Goal: Task Accomplishment & Management: Use online tool/utility

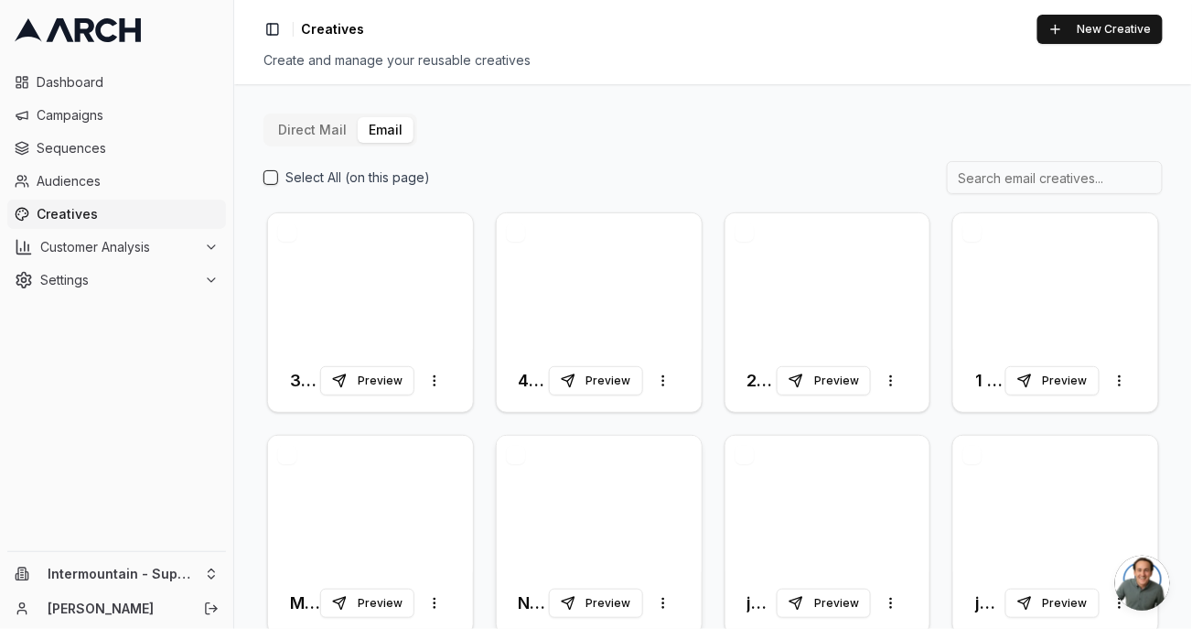
scroll to position [37, 0]
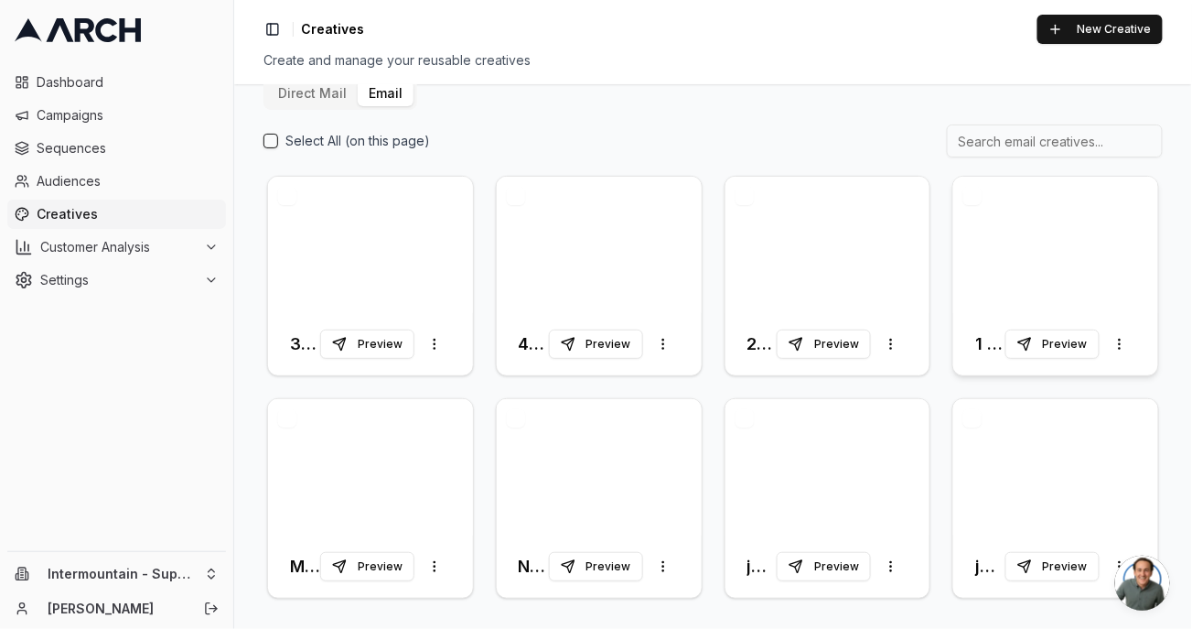
click at [1007, 272] on div at bounding box center [1056, 245] width 205 height 136
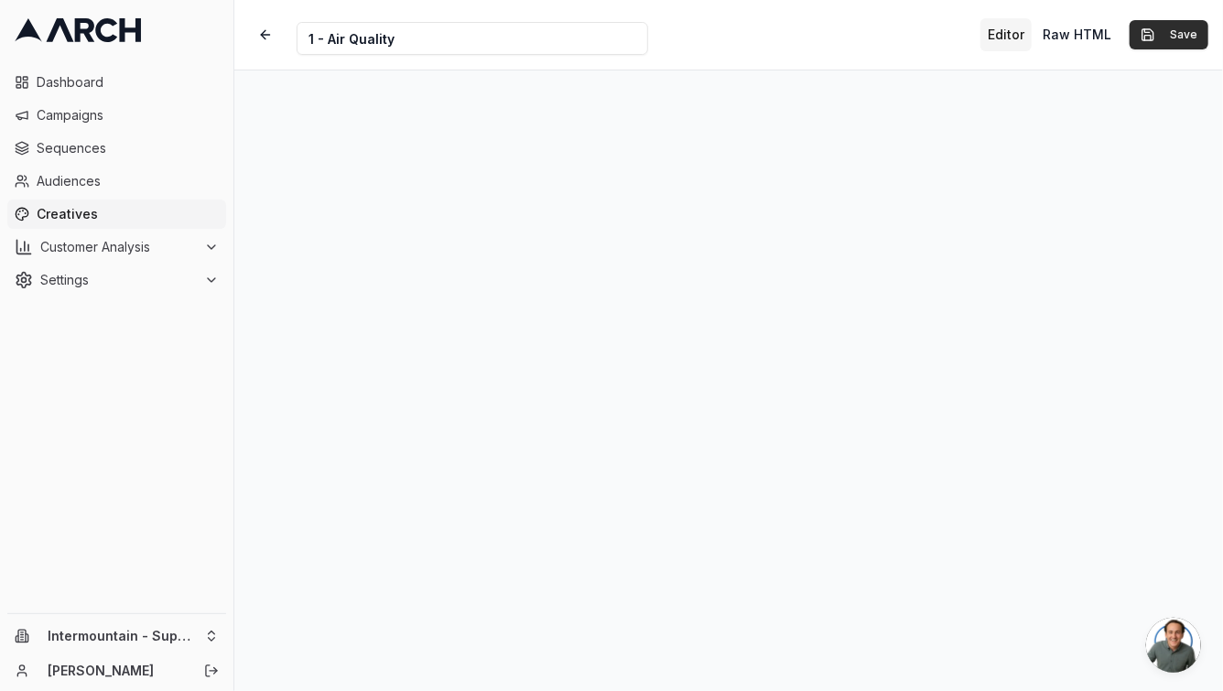
click at [1165, 42] on button "Save" at bounding box center [1168, 34] width 79 height 29
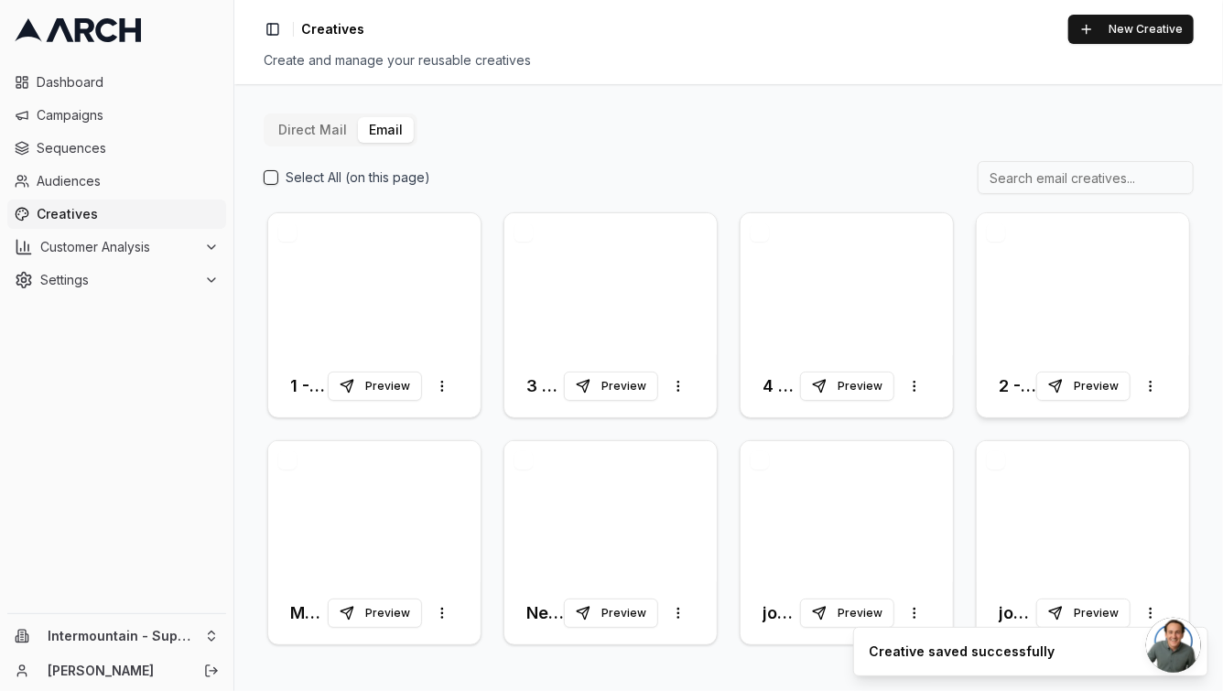
click at [1018, 301] on div at bounding box center [1082, 284] width 212 height 142
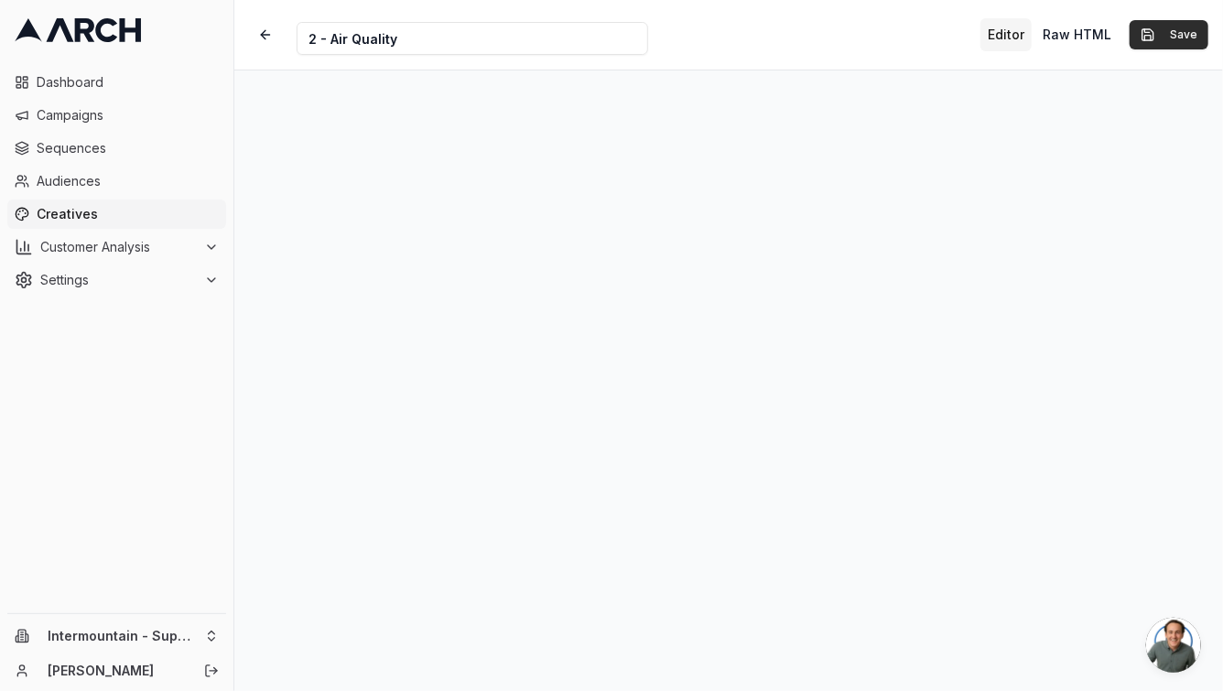
click at [1150, 44] on button "Save" at bounding box center [1168, 34] width 79 height 29
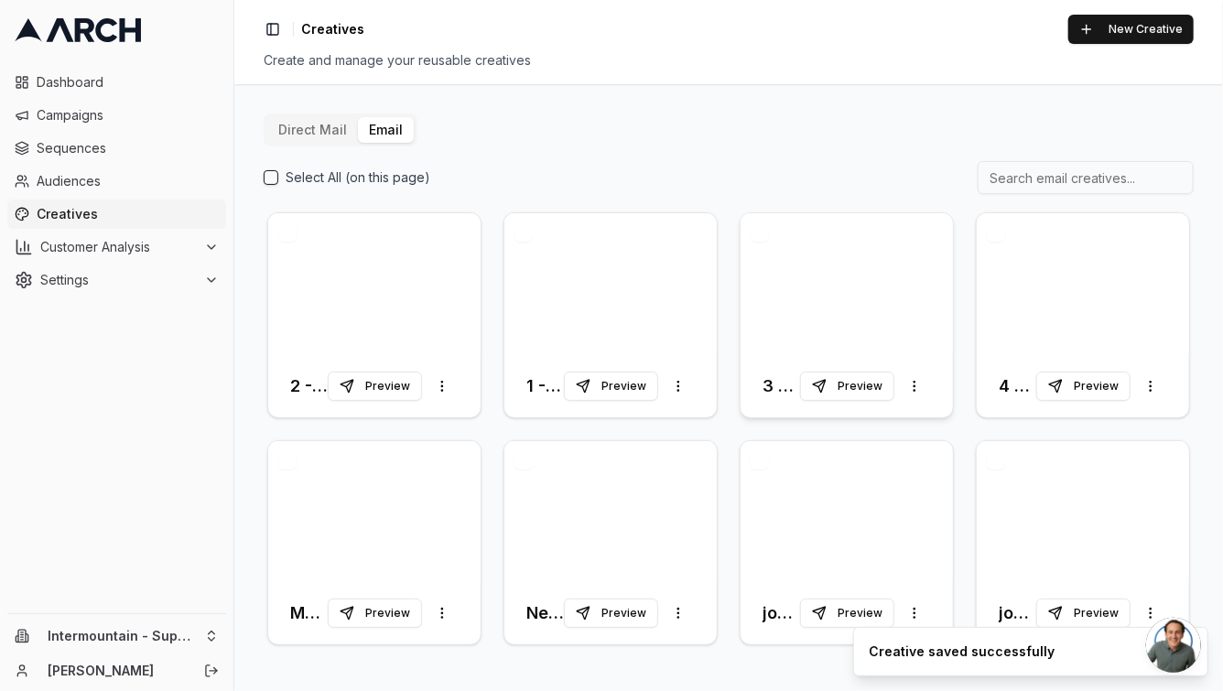
click at [889, 285] on div at bounding box center [846, 284] width 212 height 142
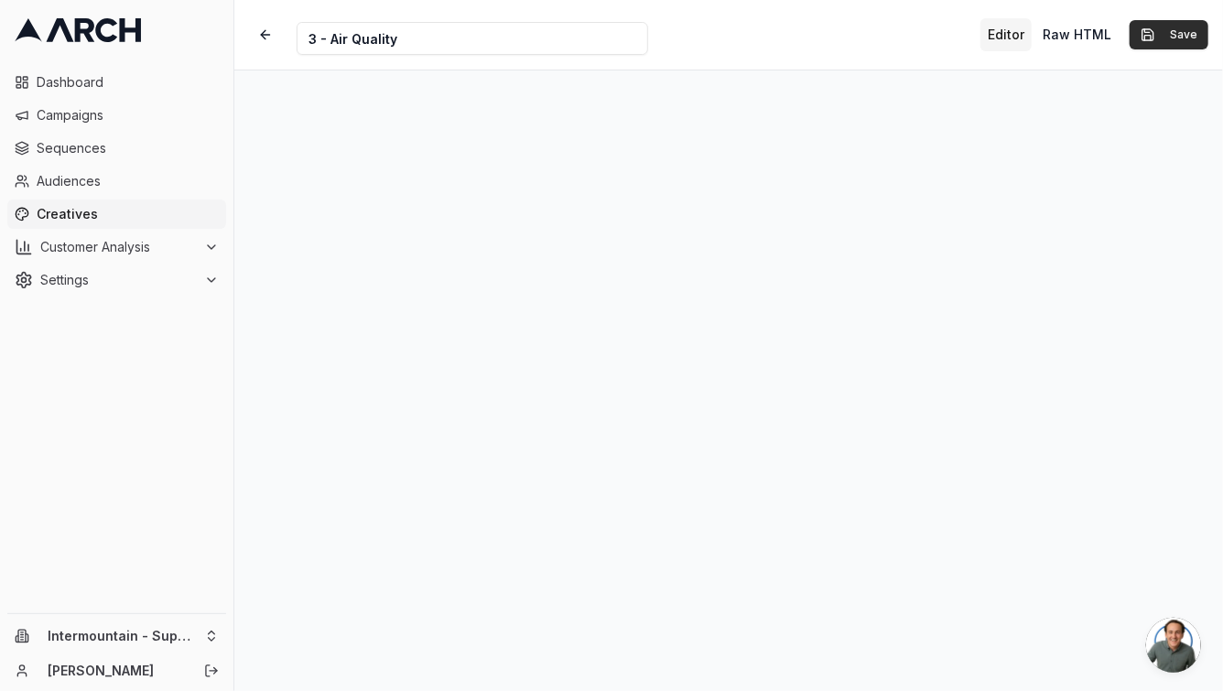
click at [1178, 39] on button "Save" at bounding box center [1168, 34] width 79 height 29
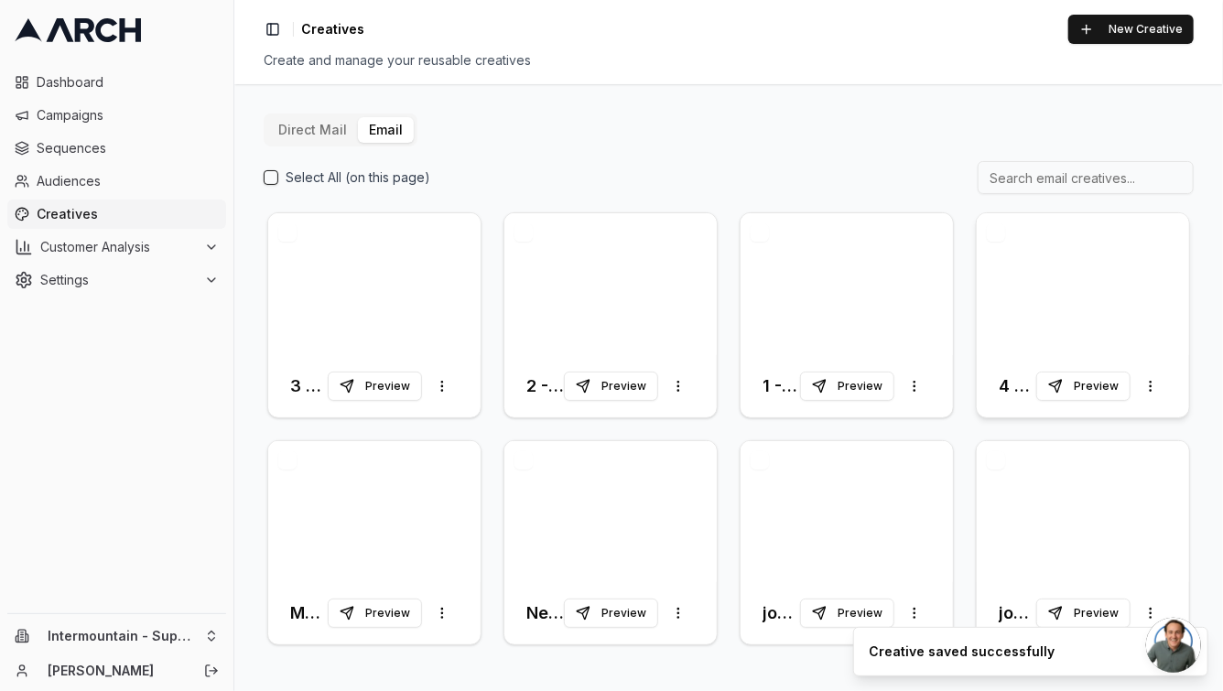
click at [1036, 329] on div at bounding box center [1082, 284] width 212 height 142
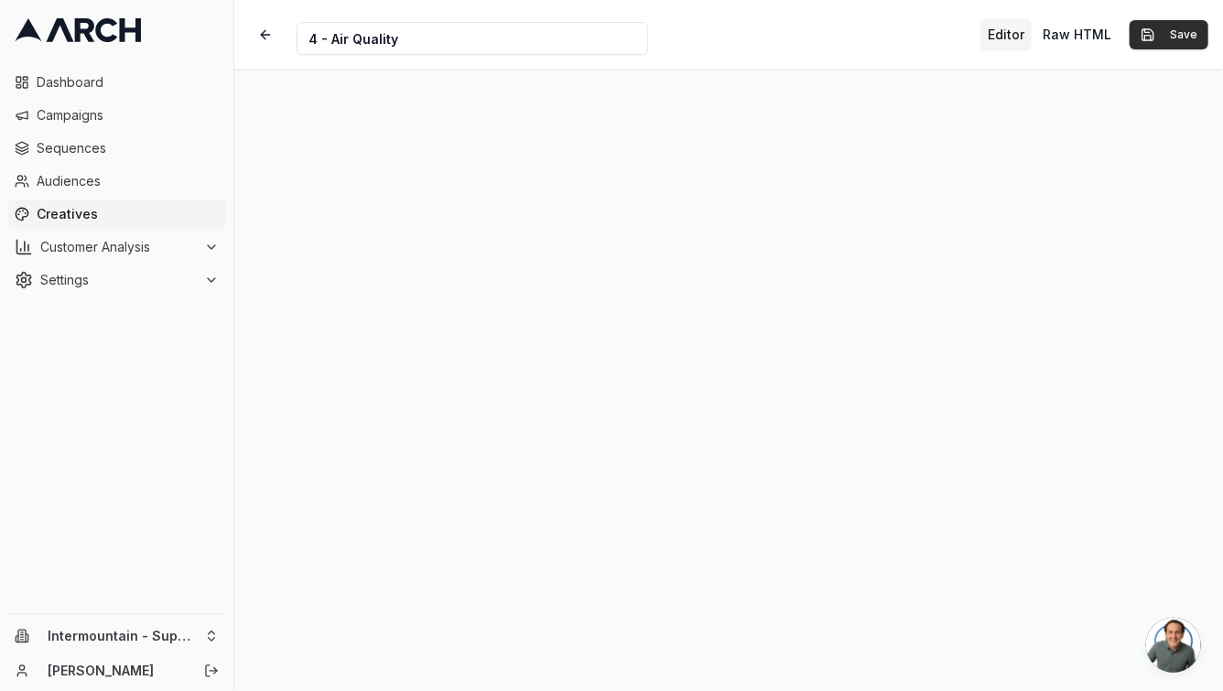
click at [1179, 41] on button "Save" at bounding box center [1168, 34] width 79 height 29
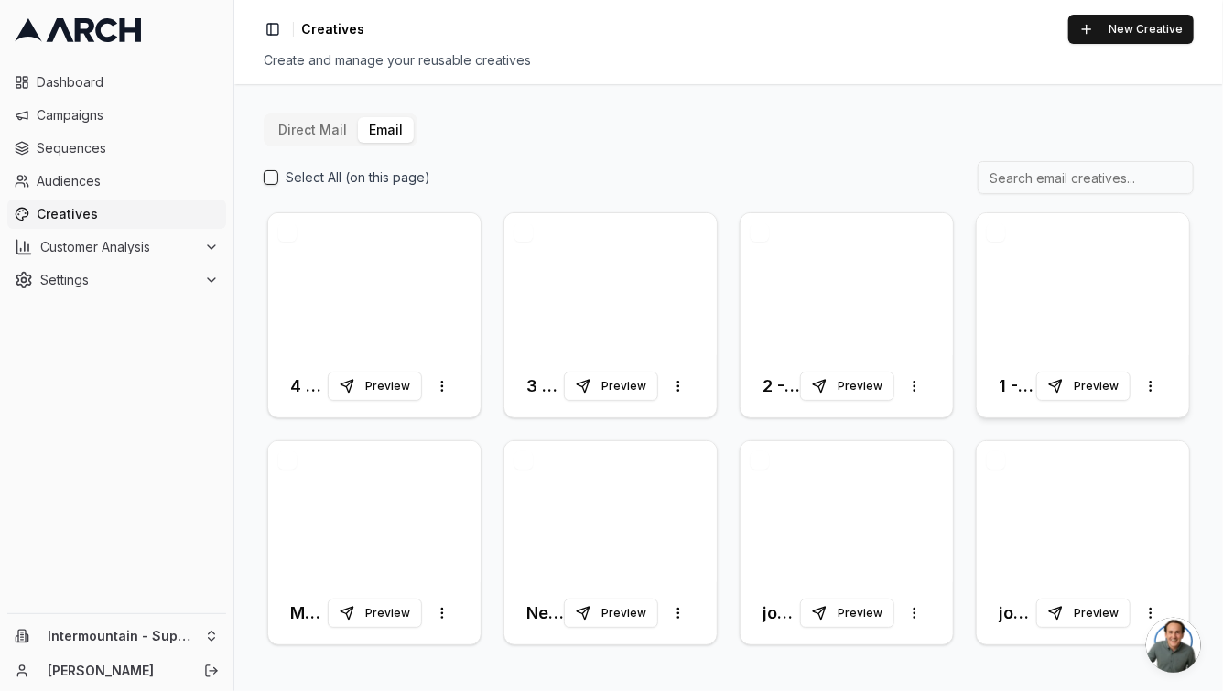
click at [1043, 309] on div at bounding box center [1082, 284] width 212 height 142
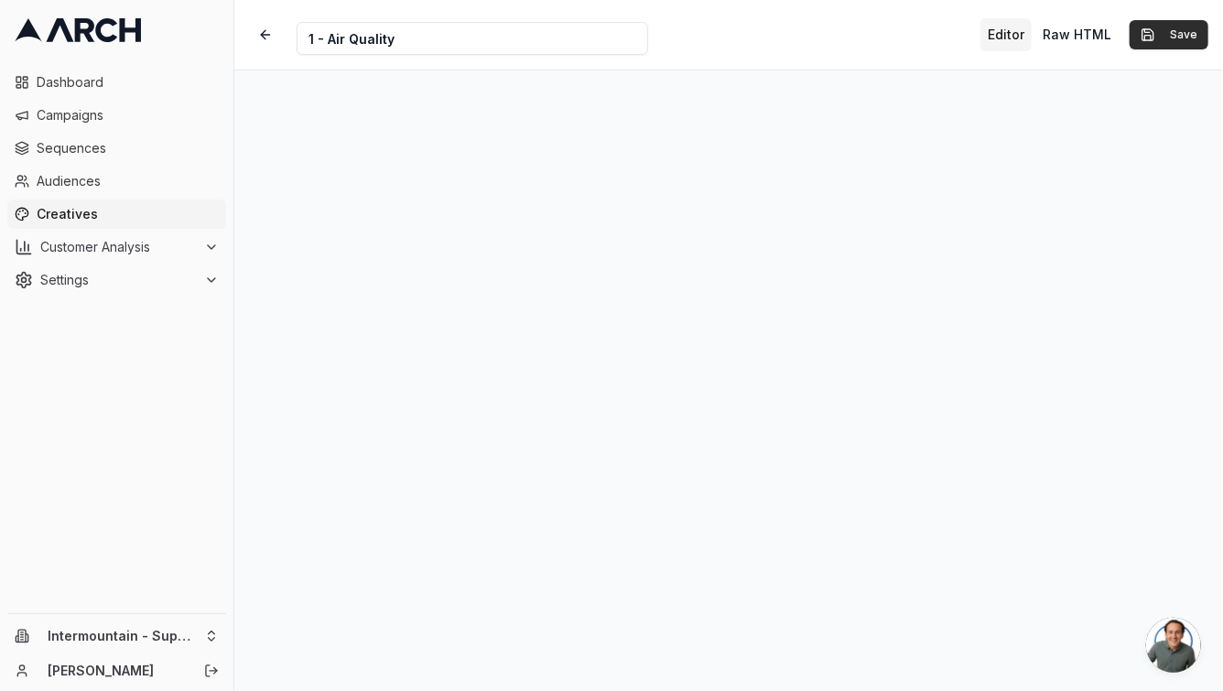
click at [1186, 41] on button "Save" at bounding box center [1168, 34] width 79 height 29
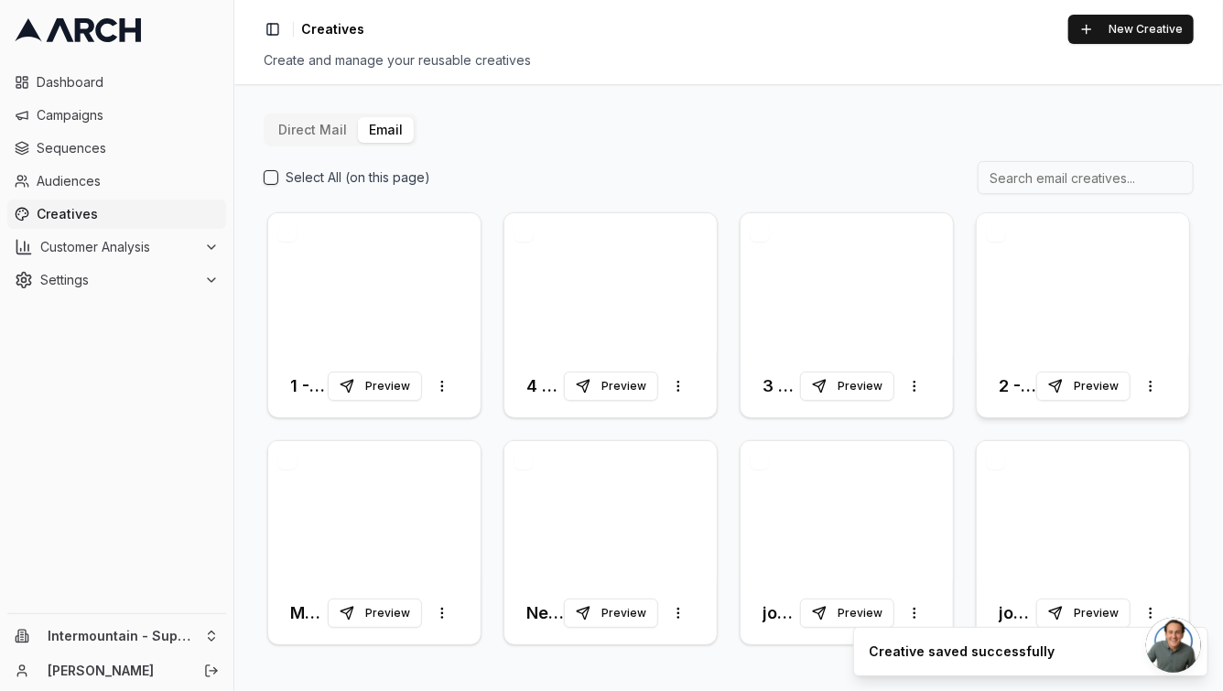
click at [1052, 259] on div at bounding box center [1082, 284] width 212 height 142
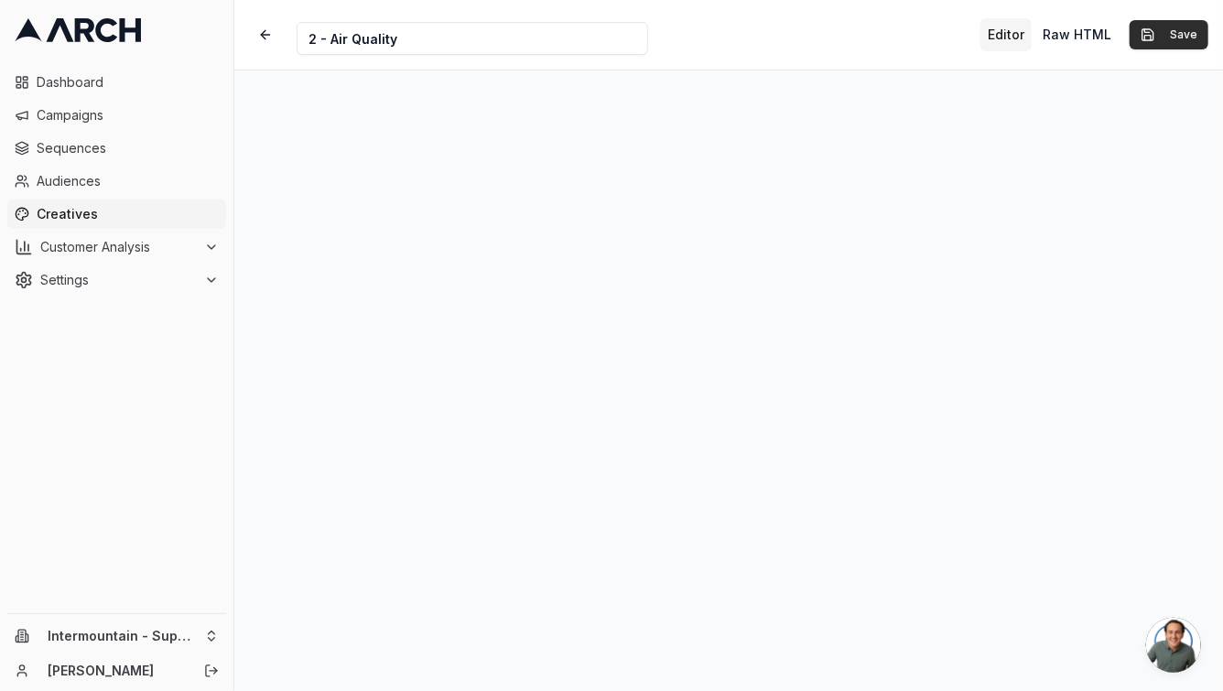
click at [1174, 34] on button "Save" at bounding box center [1168, 34] width 79 height 29
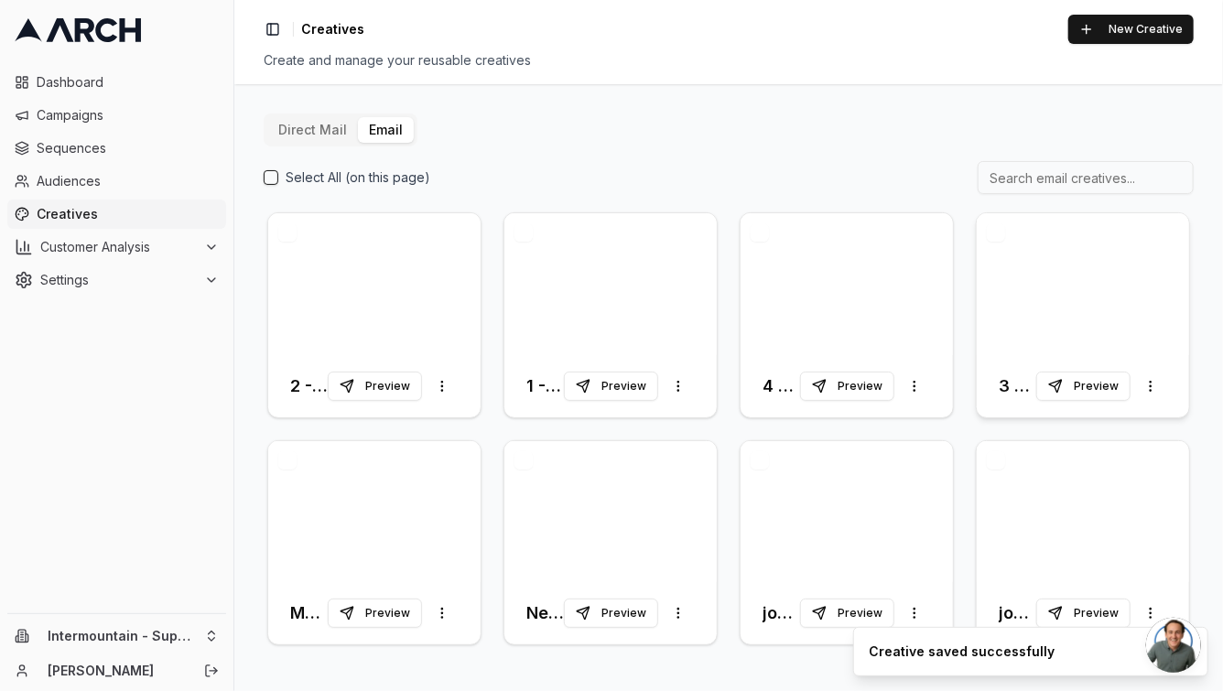
click at [1032, 304] on div at bounding box center [1082, 284] width 212 height 142
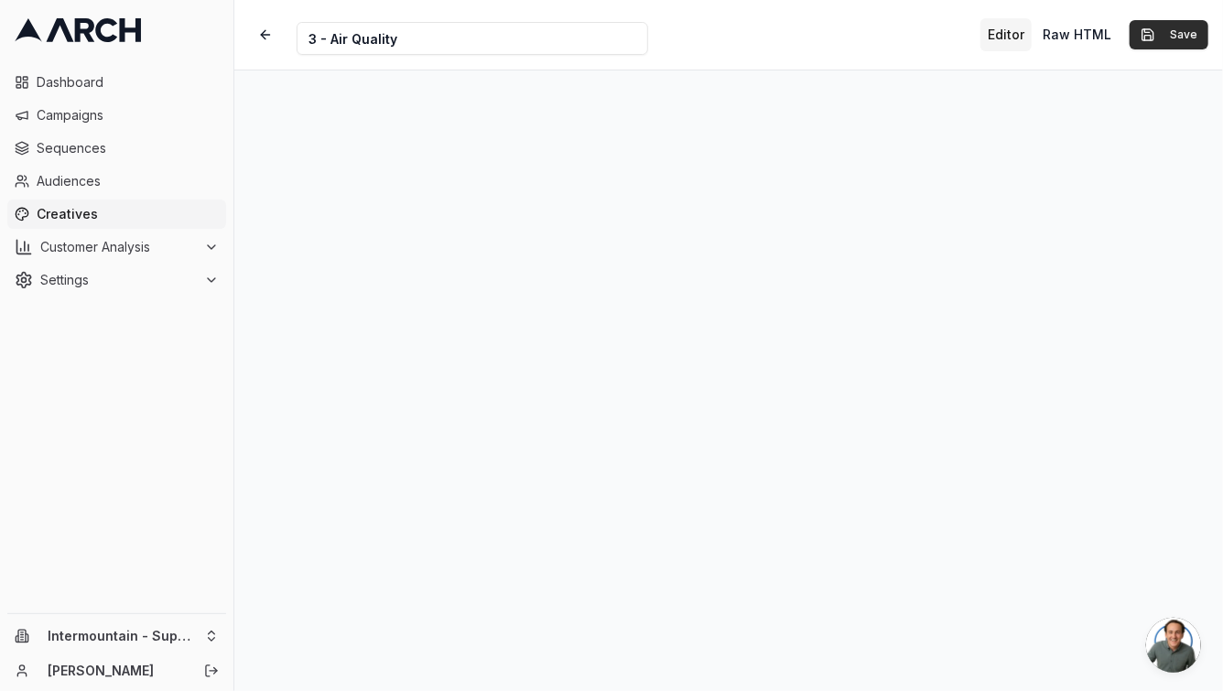
click at [1174, 40] on button "Save" at bounding box center [1168, 34] width 79 height 29
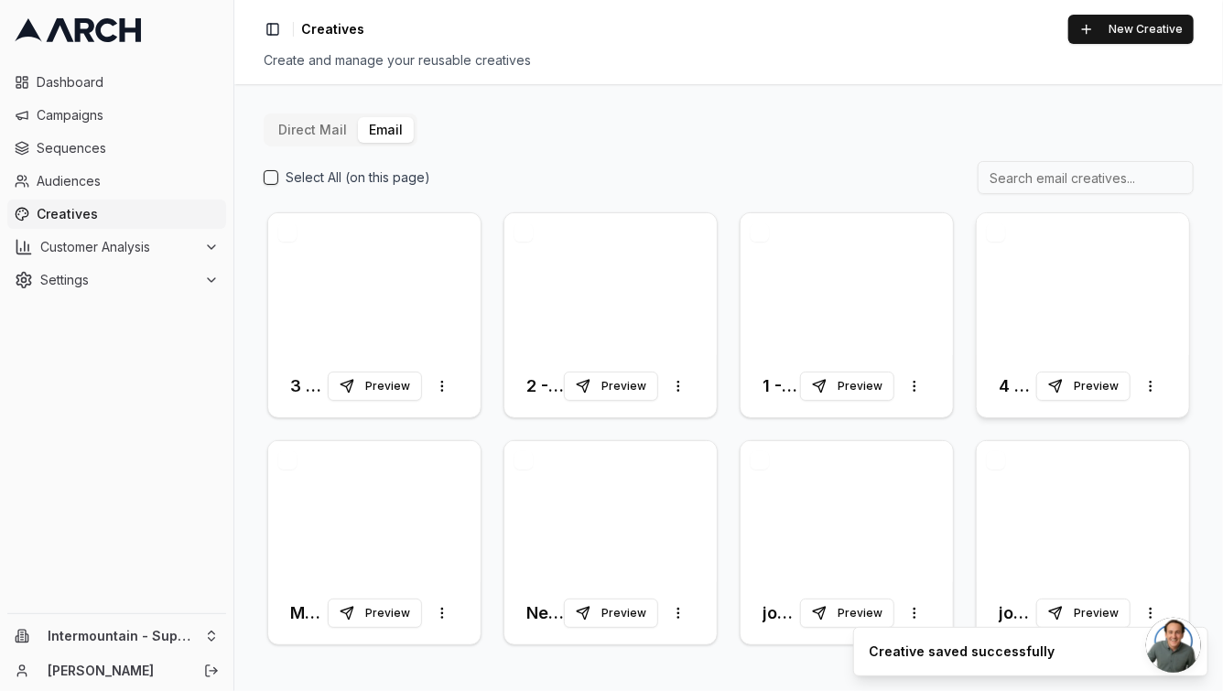
click at [1019, 312] on div at bounding box center [1082, 284] width 212 height 142
click at [1012, 291] on div at bounding box center [1082, 284] width 212 height 142
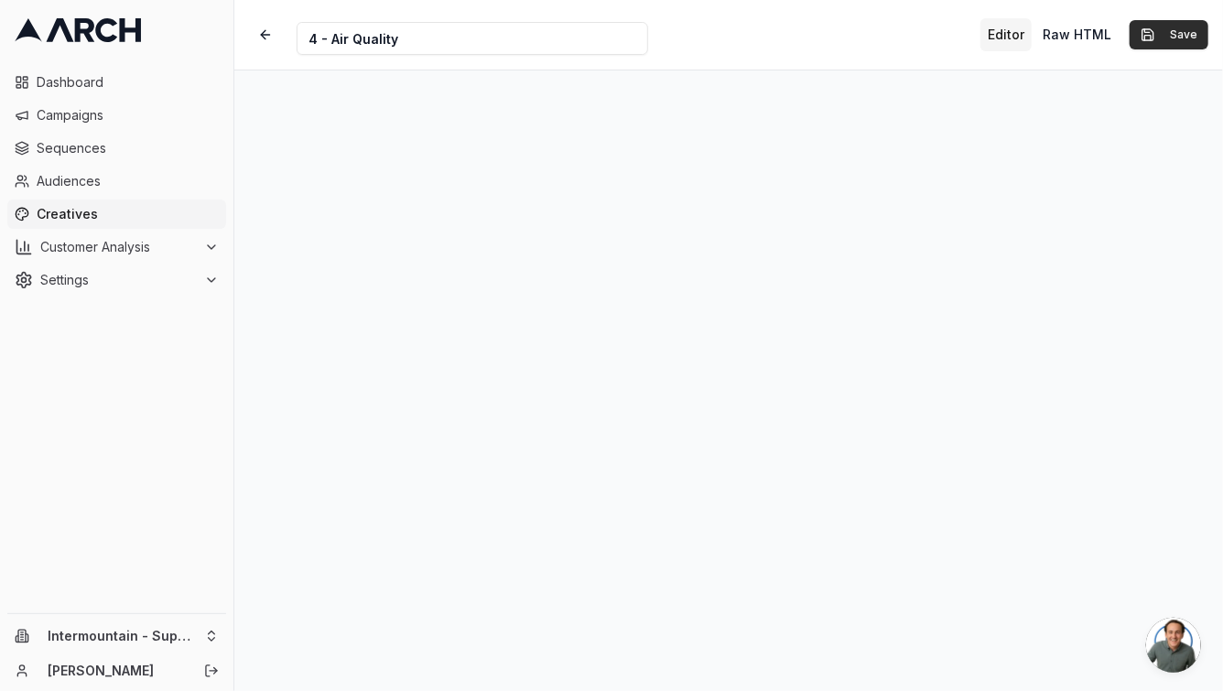
click at [1170, 42] on button "Save" at bounding box center [1168, 34] width 79 height 29
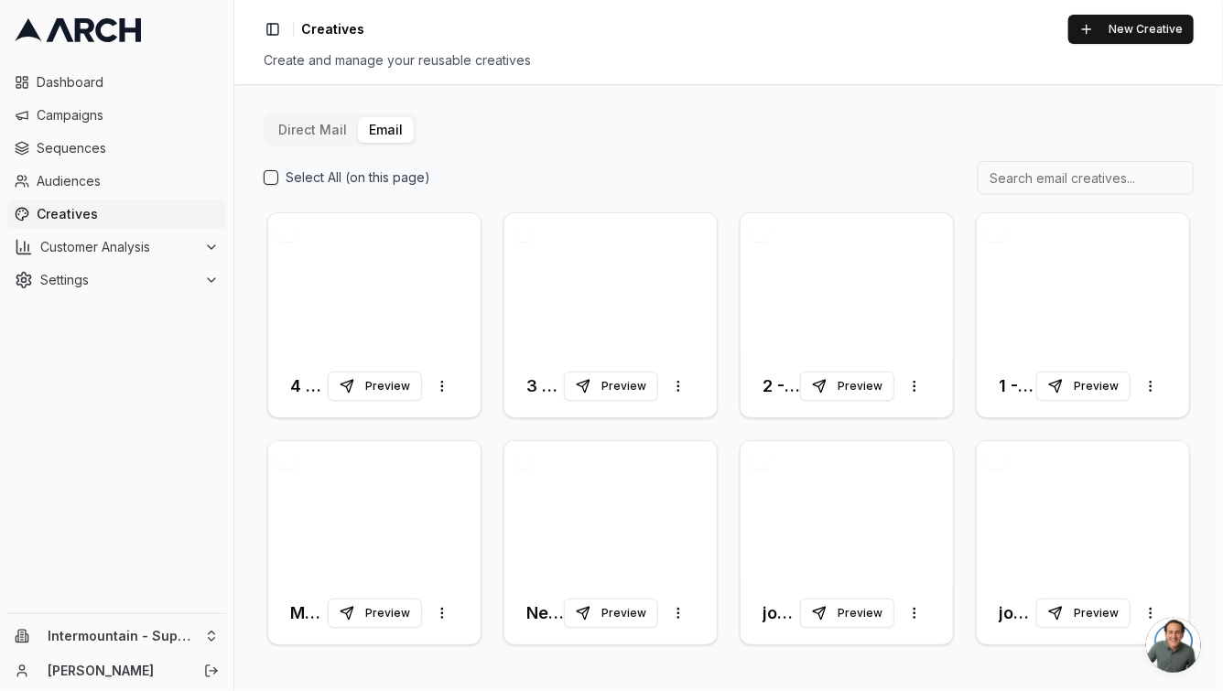
click at [0, 278] on div "Dashboard Campaigns Sequences Audiences Creatives Customer Analysis Settings" at bounding box center [116, 181] width 233 height 242
click at [1066, 376] on button "Preview" at bounding box center [1083, 386] width 94 height 29
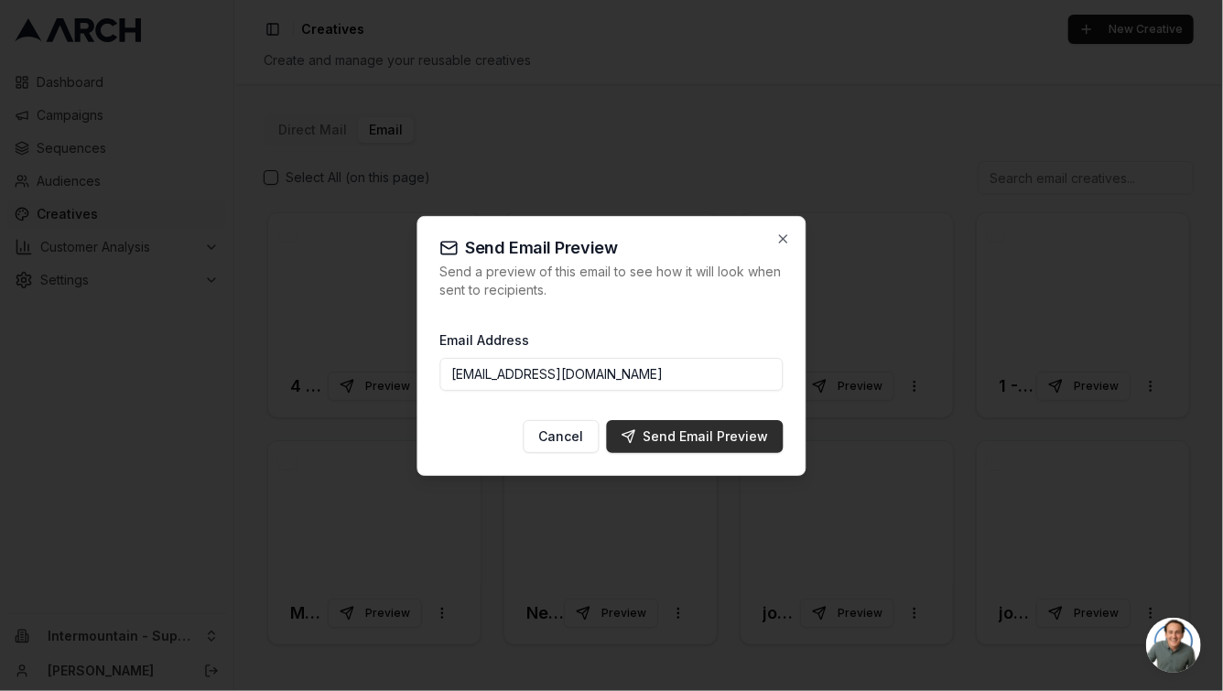
click at [714, 440] on div "Send Email Preview" at bounding box center [694, 436] width 147 height 18
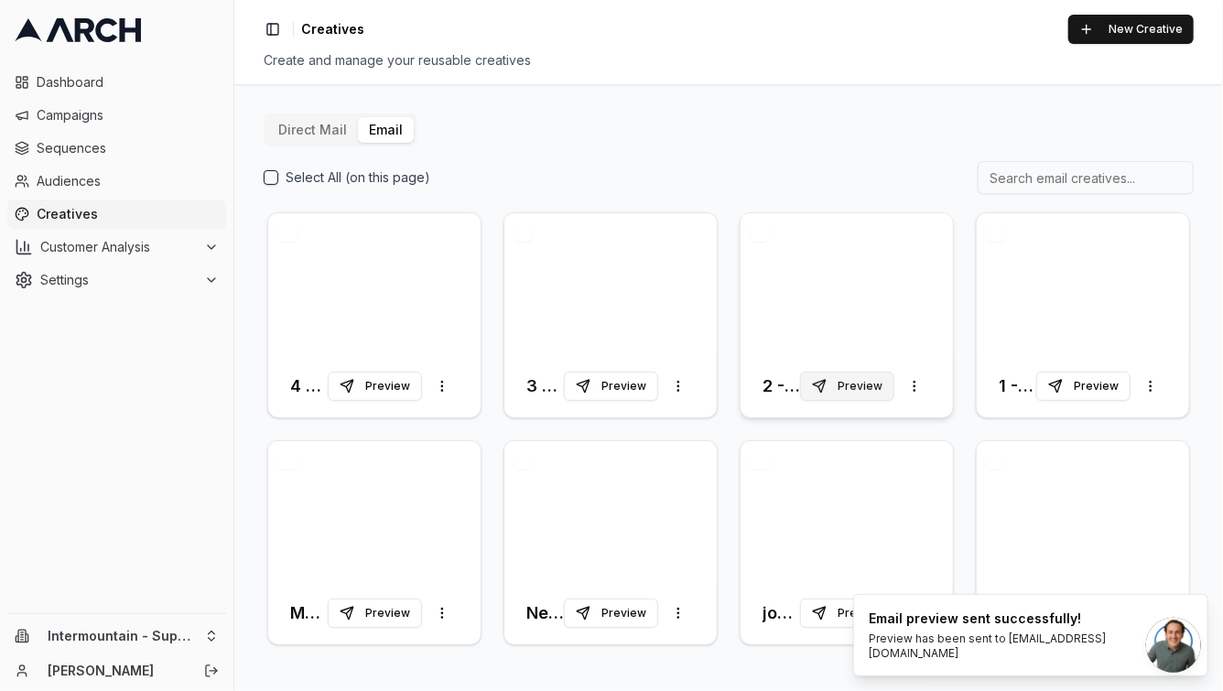
click at [870, 389] on button "Preview" at bounding box center [847, 386] width 94 height 29
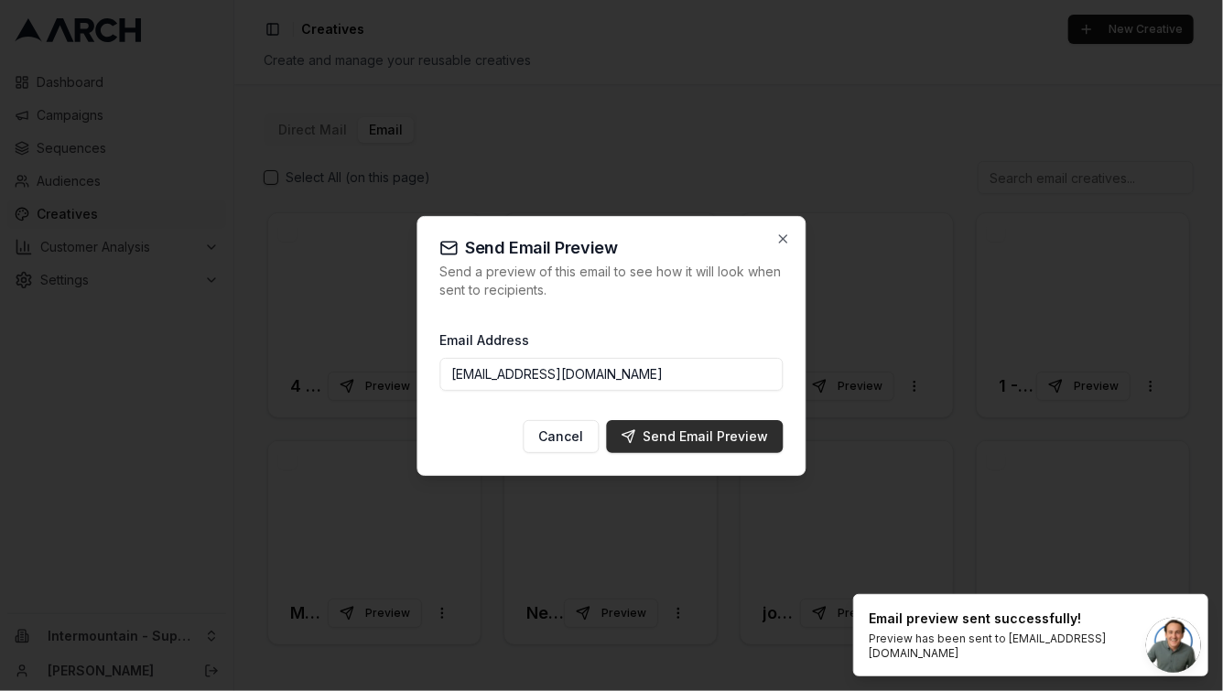
click at [755, 443] on div "Send Email Preview" at bounding box center [694, 436] width 147 height 18
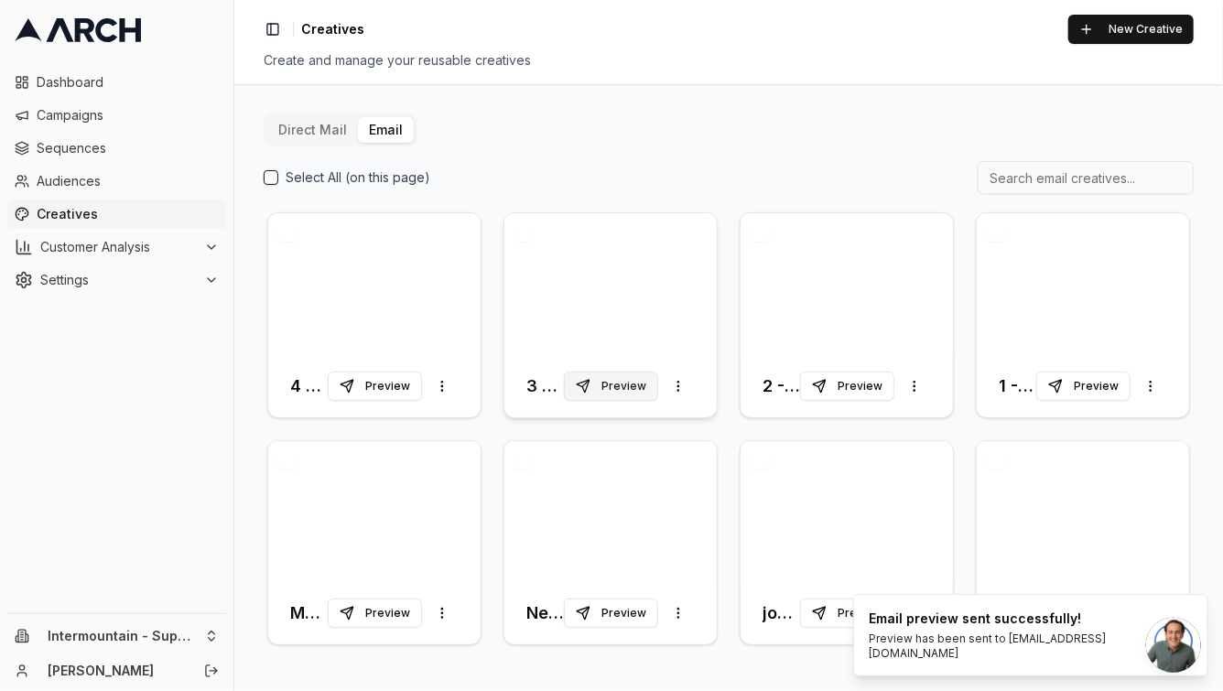
click at [632, 393] on button "Preview" at bounding box center [611, 386] width 94 height 29
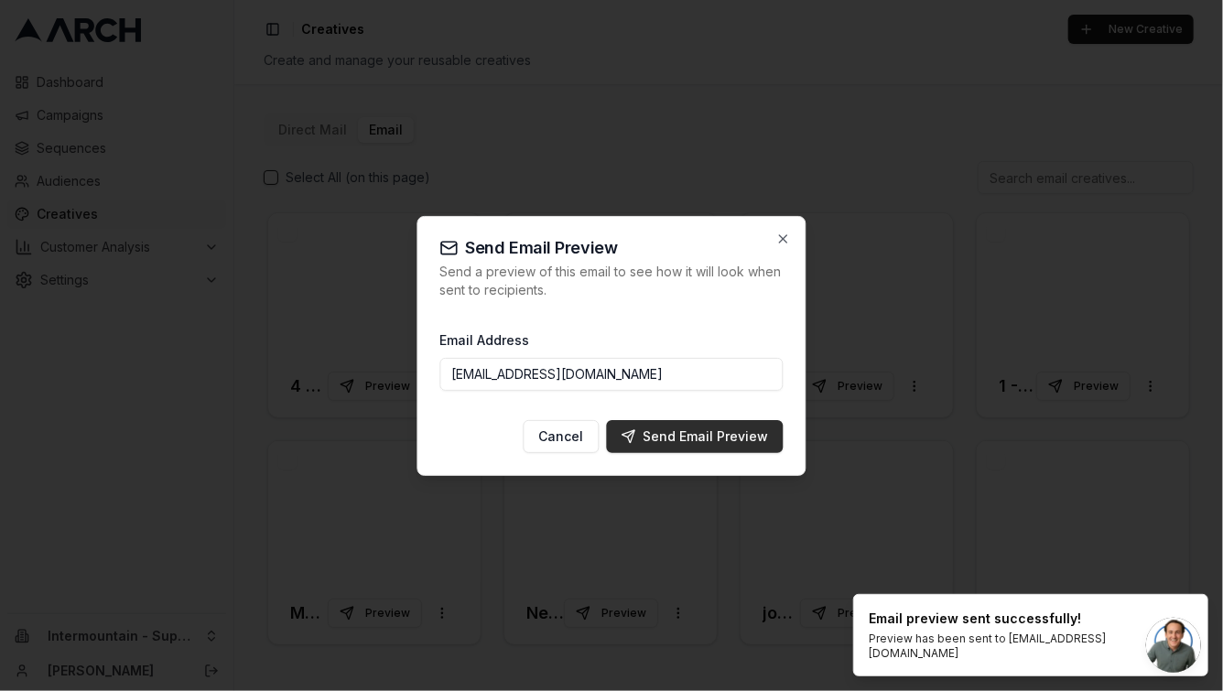
click at [657, 431] on div "Send Email Preview" at bounding box center [694, 436] width 147 height 18
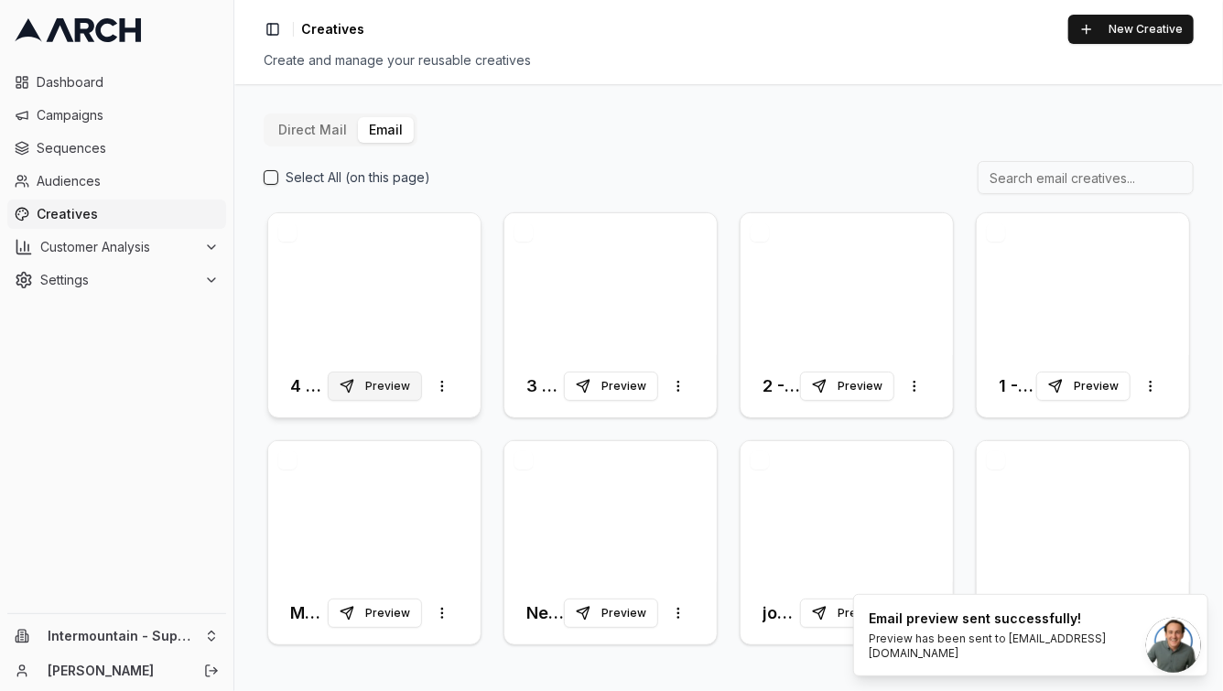
click at [401, 388] on button "Preview" at bounding box center [375, 386] width 94 height 29
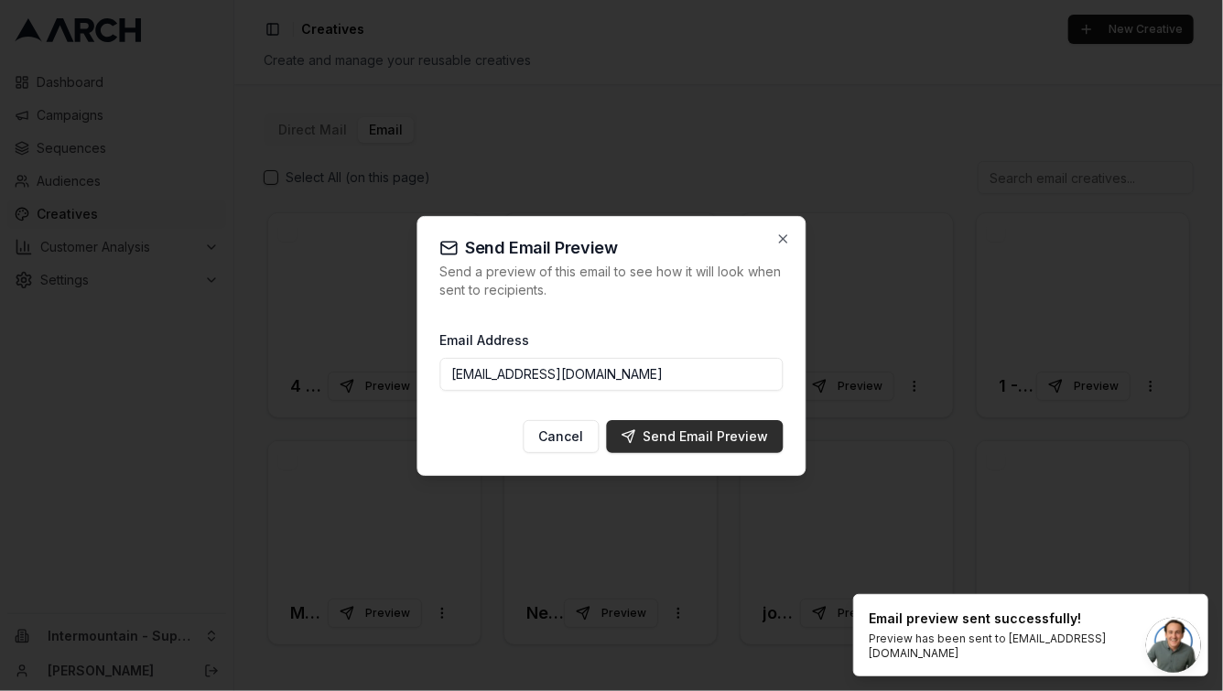
click at [696, 437] on div "Send Email Preview" at bounding box center [694, 436] width 147 height 18
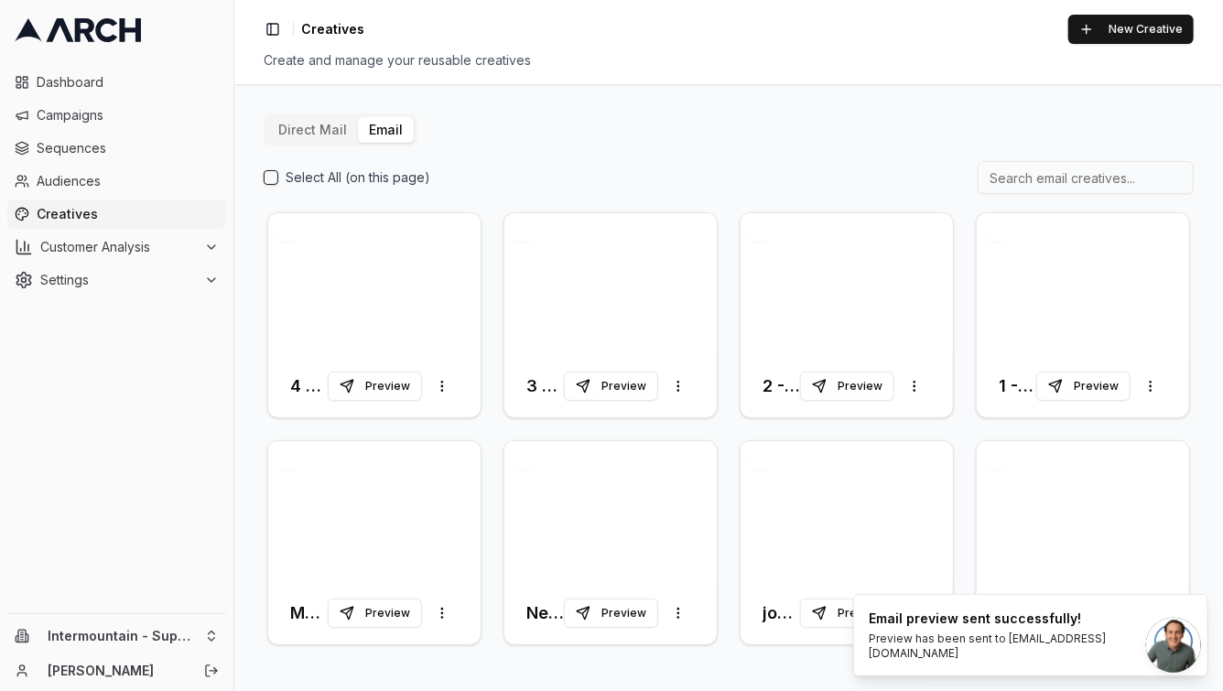
click at [0, 311] on div "Dashboard Campaigns Sequences Audiences Creatives Customer Analysis Settings" at bounding box center [116, 336] width 233 height 553
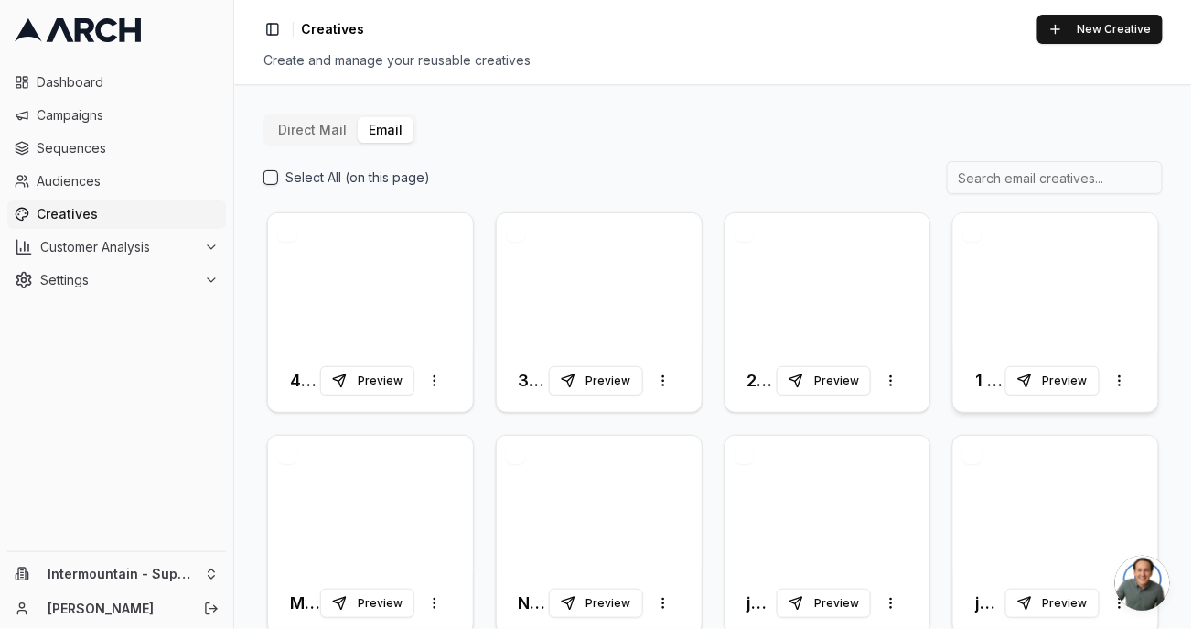
click at [1024, 306] on div at bounding box center [1056, 281] width 205 height 136
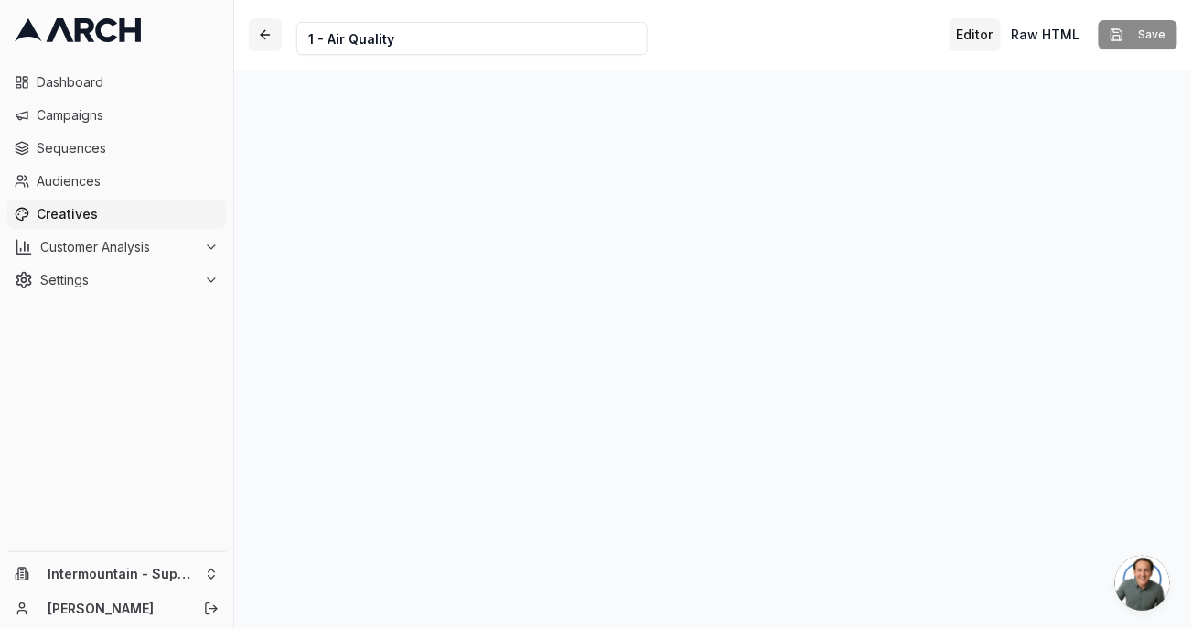
click at [275, 32] on button "button" at bounding box center [265, 34] width 33 height 33
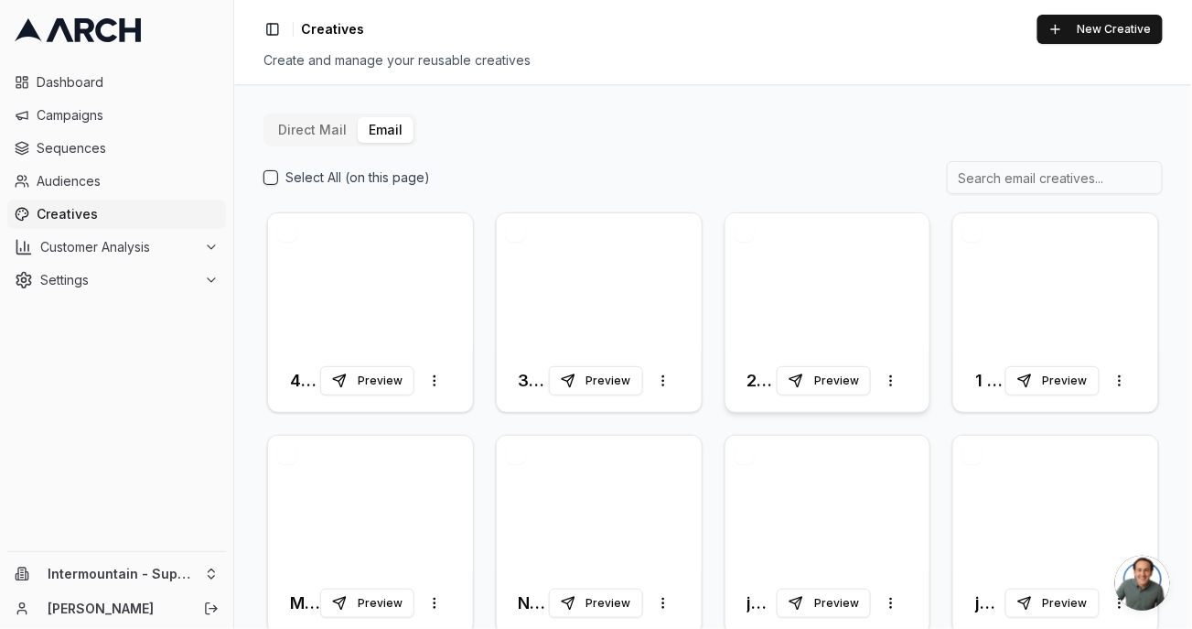
click at [867, 297] on div at bounding box center [828, 281] width 205 height 136
click at [793, 298] on div at bounding box center [828, 281] width 205 height 136
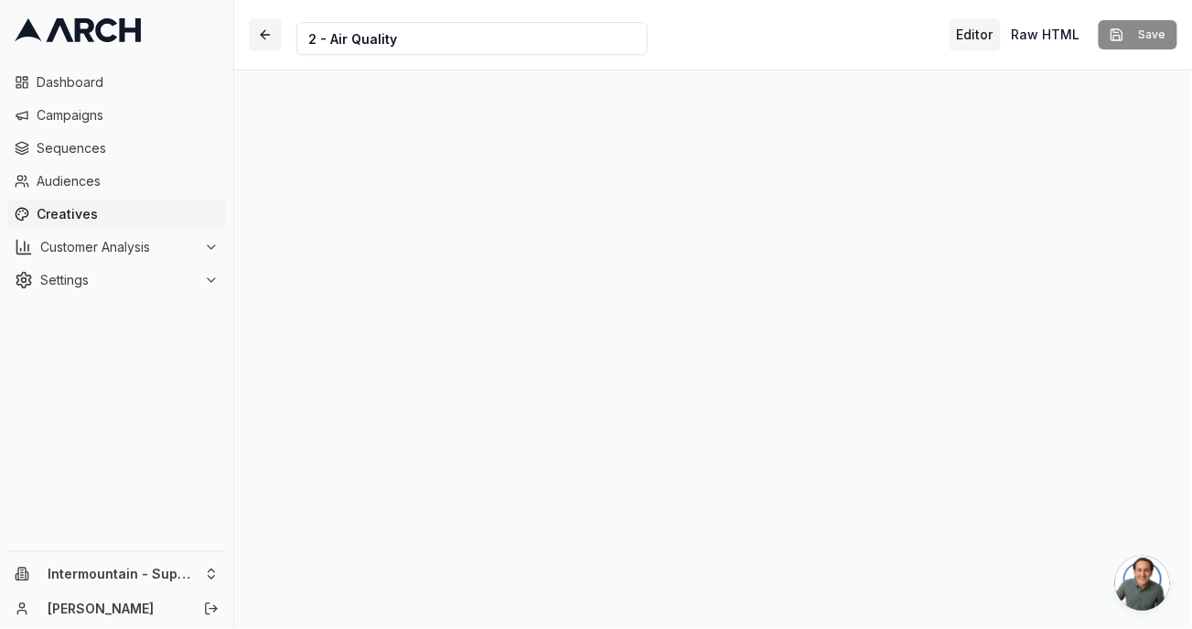
click at [262, 40] on button "button" at bounding box center [265, 34] width 33 height 33
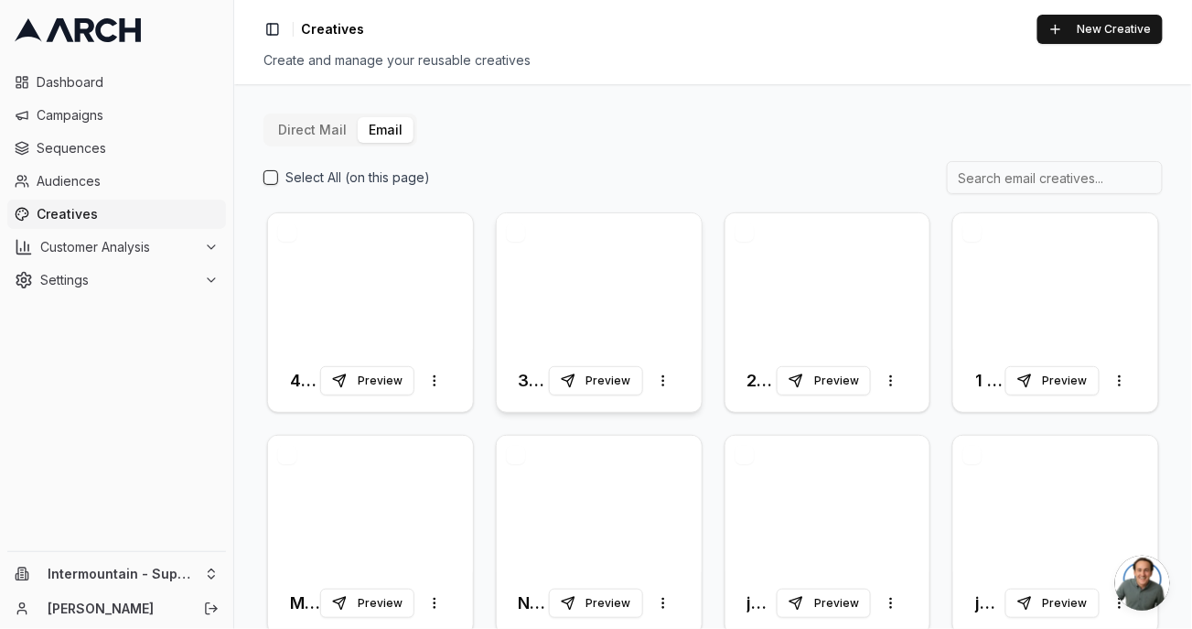
click at [574, 287] on div at bounding box center [599, 281] width 205 height 136
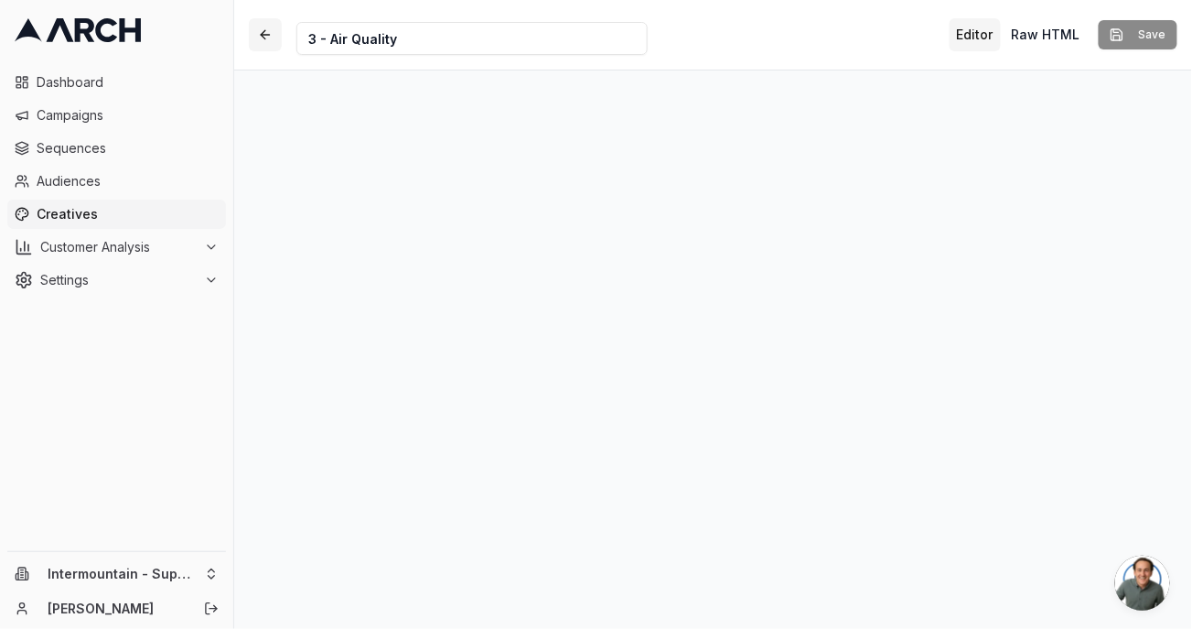
click at [267, 33] on button "button" at bounding box center [265, 34] width 33 height 33
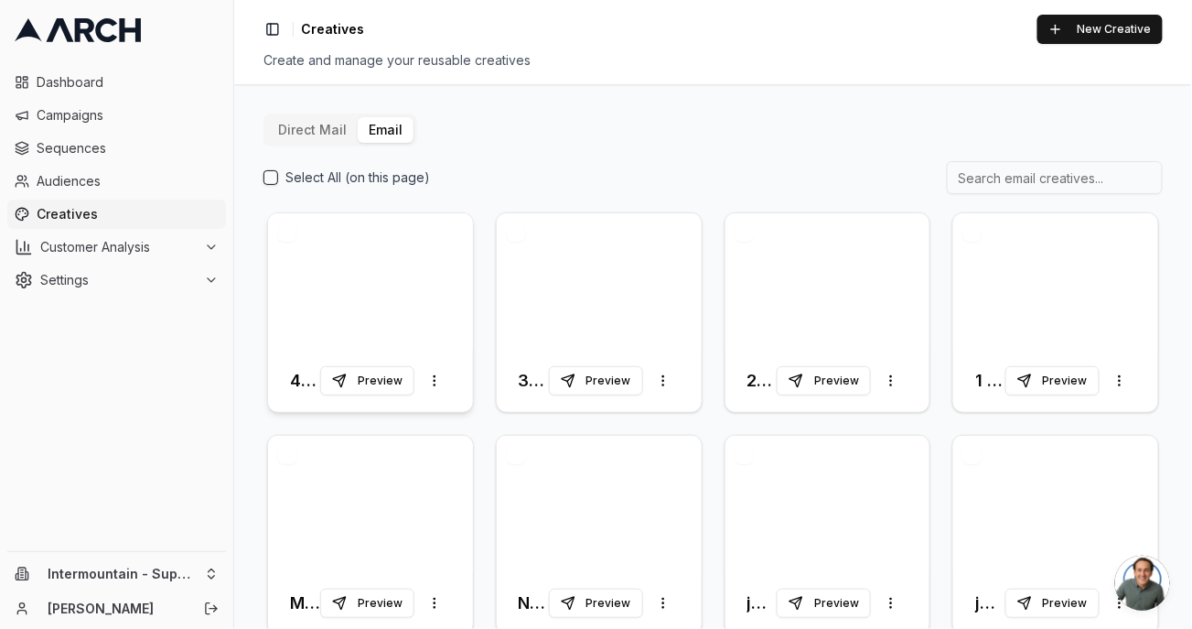
click at [356, 270] on div at bounding box center [370, 281] width 205 height 136
click at [407, 272] on div at bounding box center [370, 281] width 205 height 136
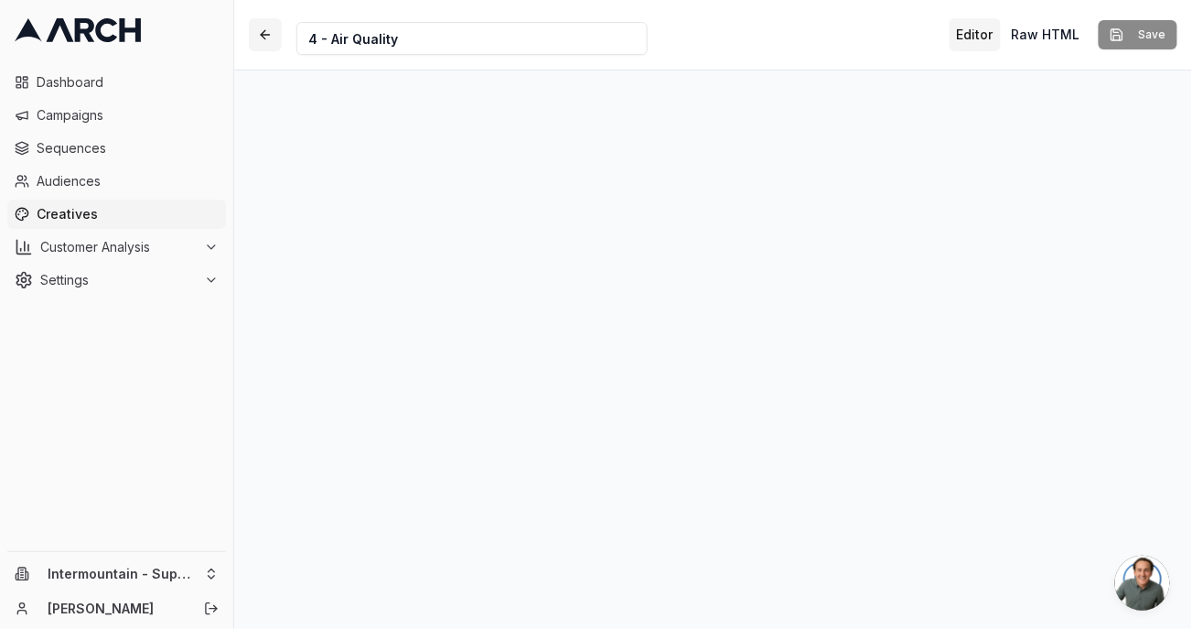
click at [252, 29] on button "button" at bounding box center [265, 34] width 33 height 33
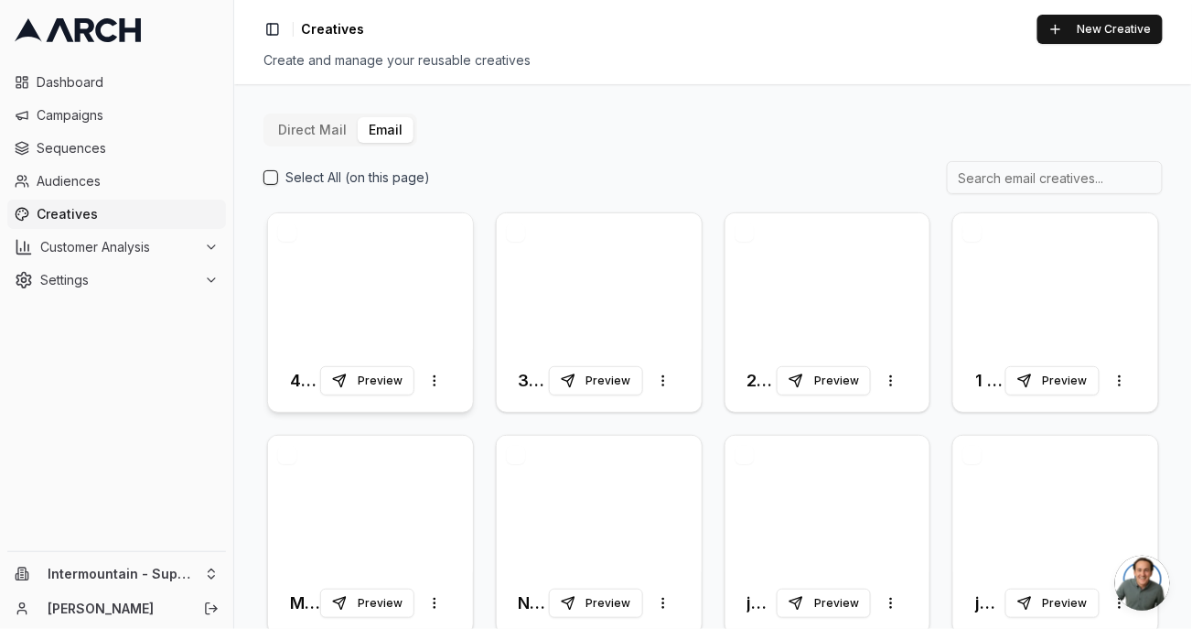
click at [312, 230] on div at bounding box center [370, 281] width 205 height 136
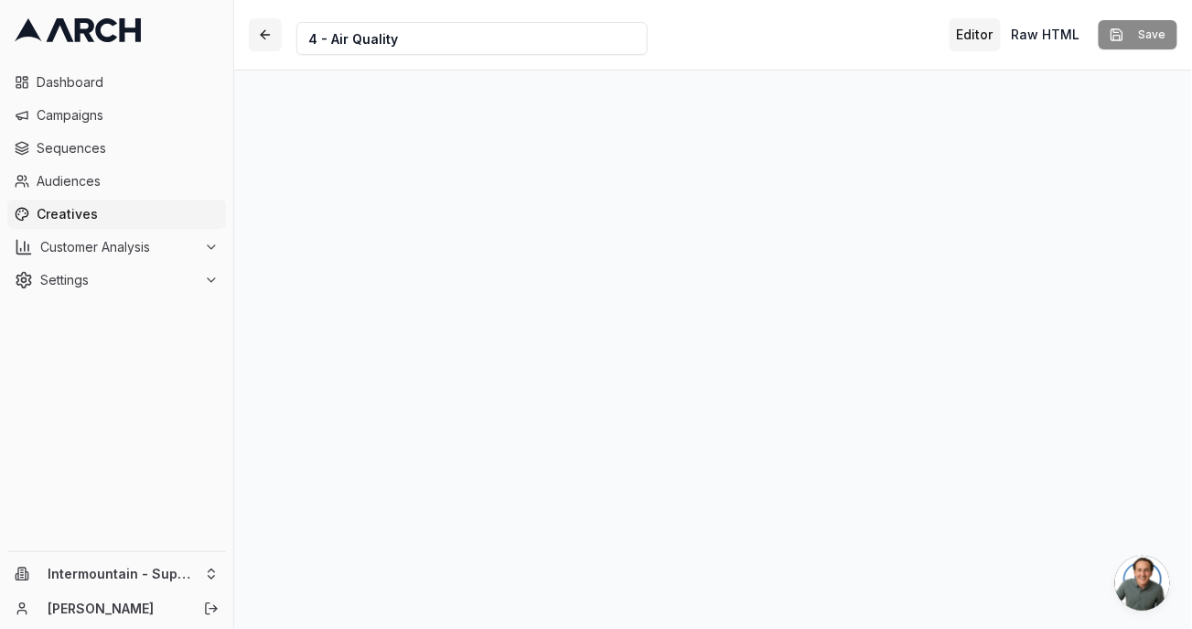
click at [268, 32] on button "button" at bounding box center [265, 34] width 33 height 33
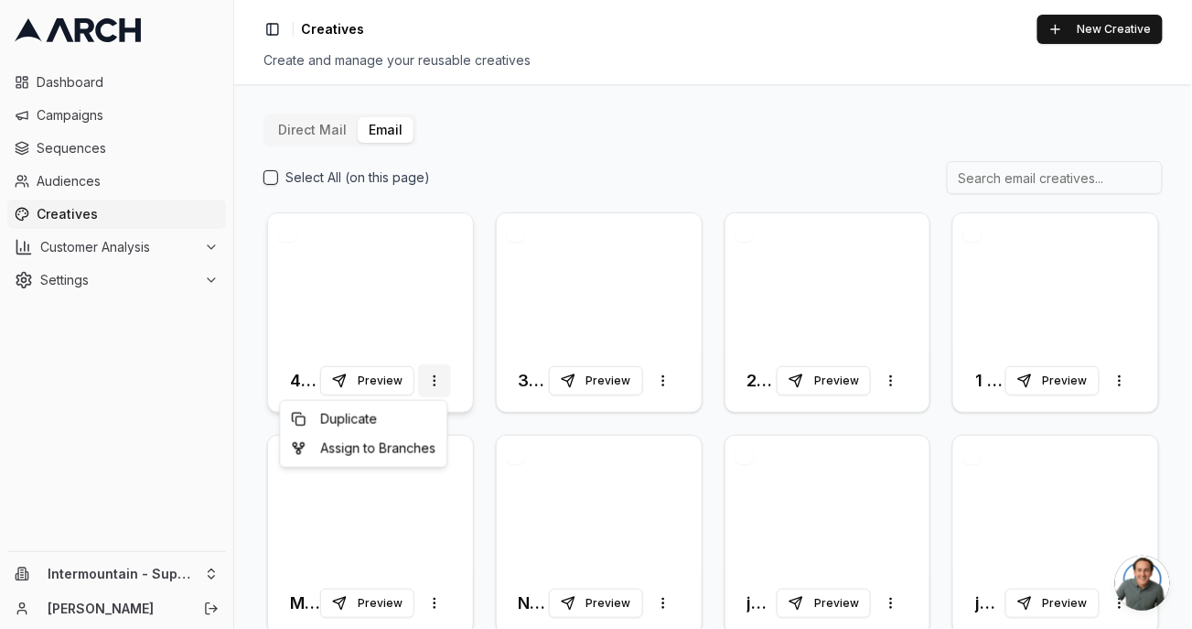
click at [426, 382] on html "Dashboard Campaigns Sequences Audiences Creatives Customer Analysis Settings In…" at bounding box center [596, 314] width 1192 height 629
click at [483, 159] on html "Dashboard Campaigns Sequences Audiences Creatives Customer Analysis Settings In…" at bounding box center [596, 314] width 1192 height 629
click at [358, 307] on div at bounding box center [370, 281] width 205 height 136
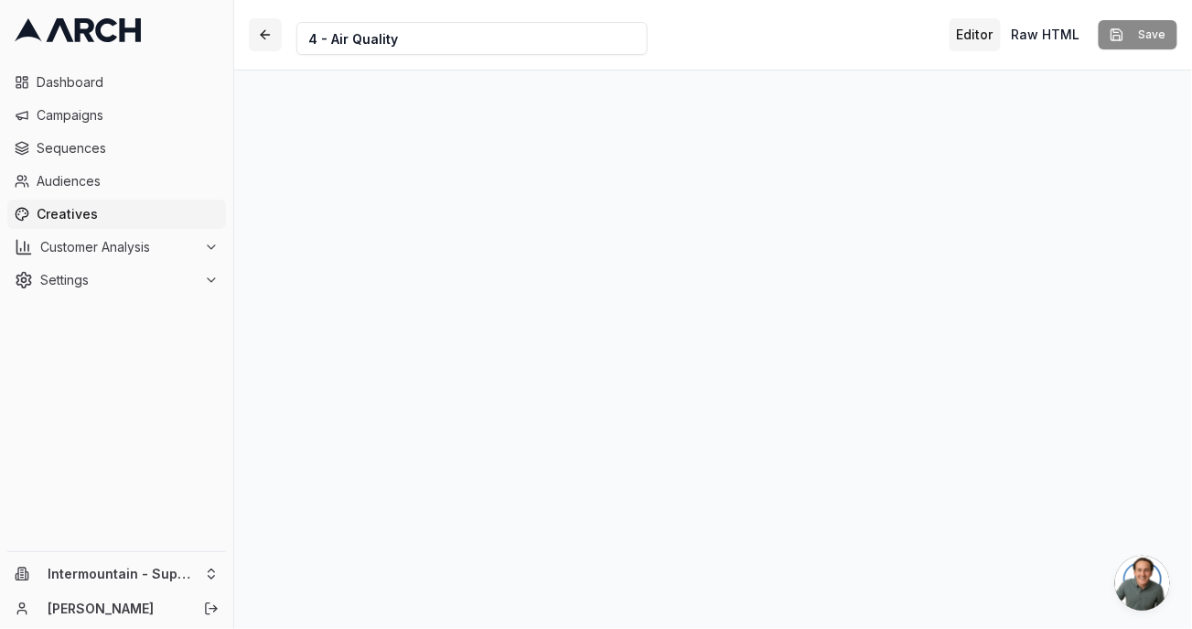
click at [263, 30] on button "button" at bounding box center [265, 34] width 33 height 33
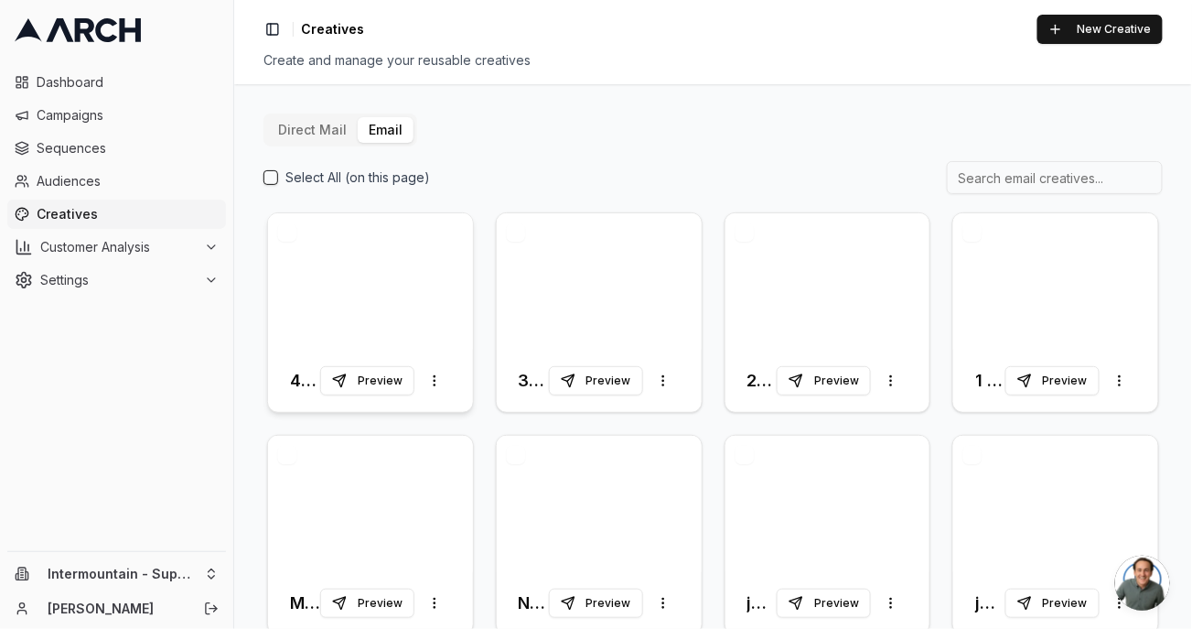
click at [409, 267] on div at bounding box center [370, 281] width 205 height 136
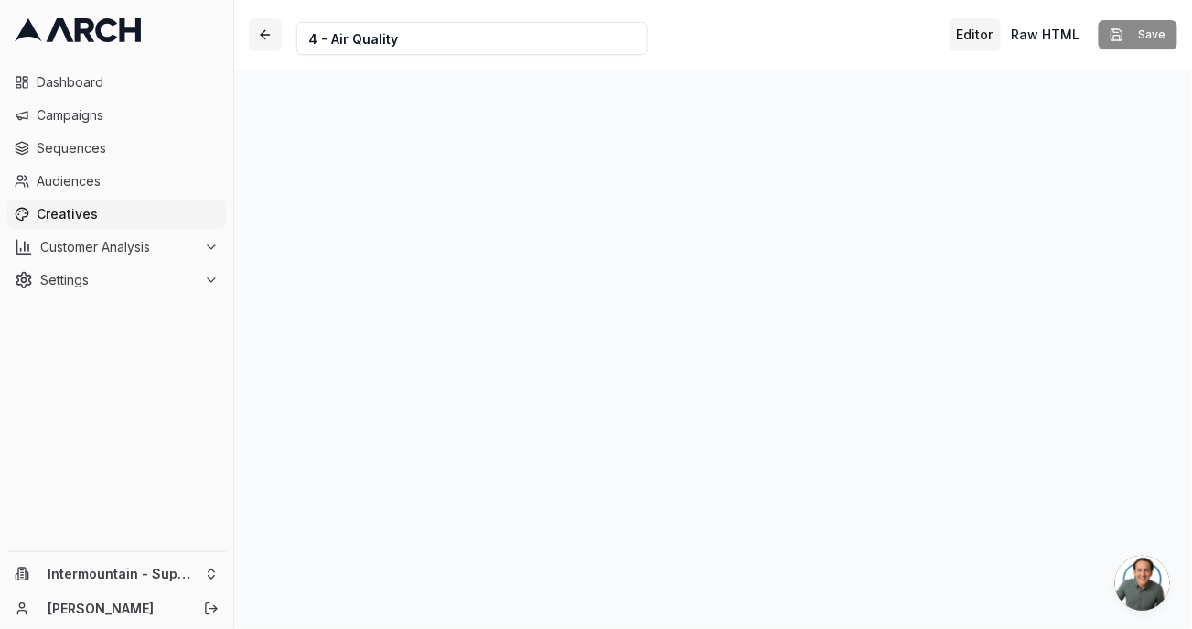
click at [261, 28] on button "button" at bounding box center [265, 34] width 33 height 33
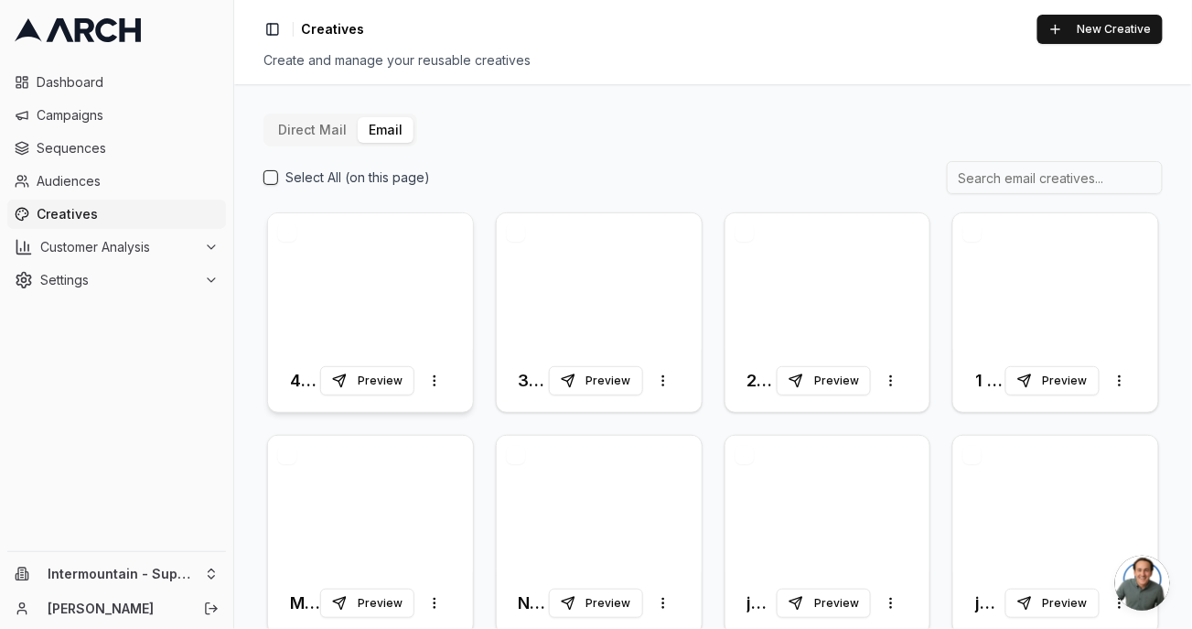
click at [351, 346] on div at bounding box center [370, 281] width 205 height 136
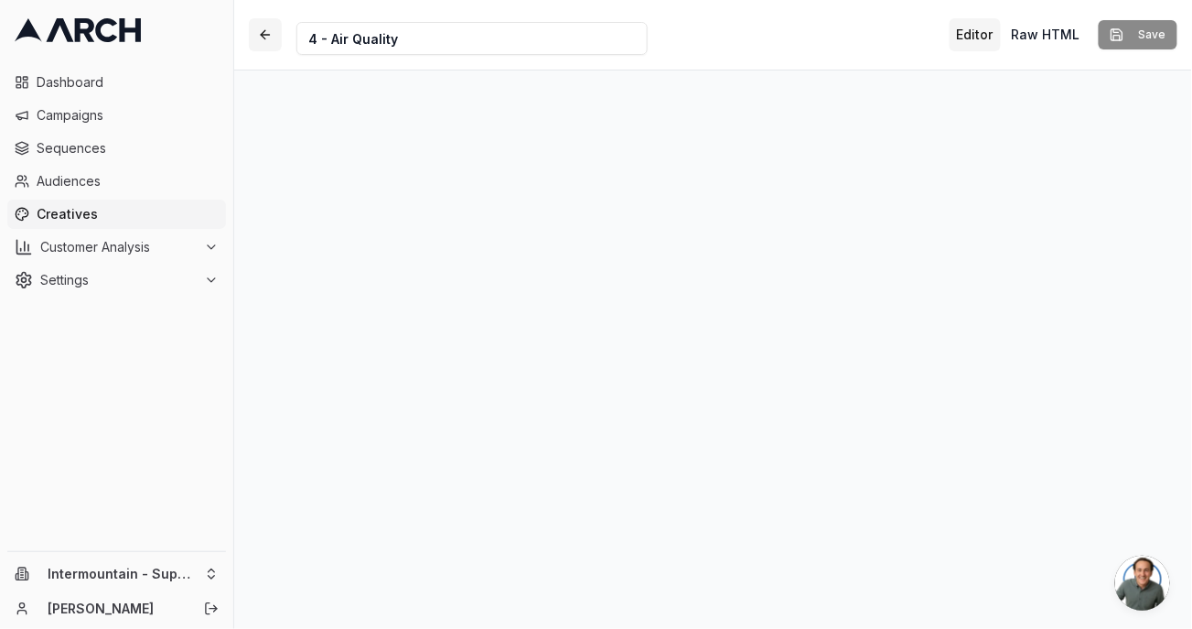
click at [271, 39] on button "button" at bounding box center [265, 34] width 33 height 33
